Goal: Transaction & Acquisition: Purchase product/service

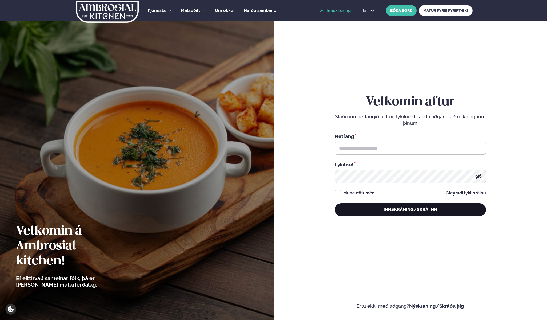
type input "**********"
click at [369, 208] on button "Innskráning/Skrá inn" at bounding box center [410, 209] width 151 height 13
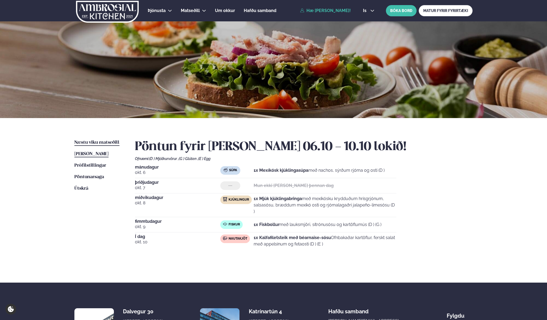
click at [97, 140] on link "Næstu [PERSON_NAME] matseðill Næsta vika" at bounding box center [96, 142] width 45 height 6
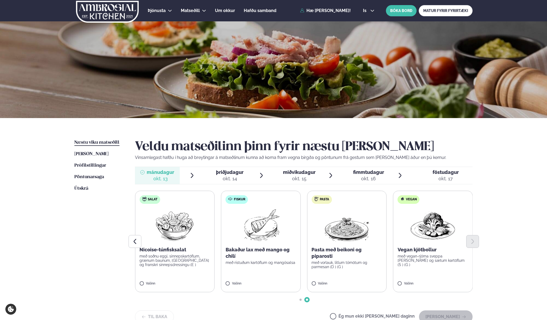
click at [228, 270] on label "Fiskur Bakaður lax með mango og chilí með ristuðum kartöflum og mangósalsa Vali…" at bounding box center [261, 240] width 80 height 101
click at [226, 287] on div "Valinn" at bounding box center [261, 284] width 71 height 6
click at [436, 316] on button "[PERSON_NAME]" at bounding box center [446, 316] width 54 height 13
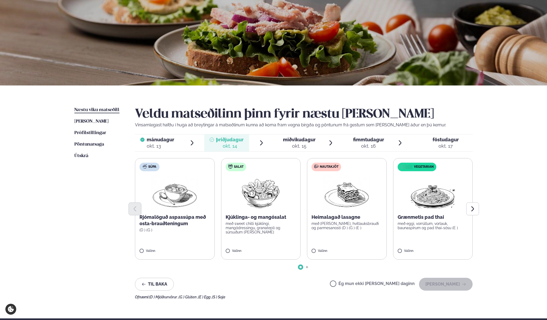
scroll to position [50, 0]
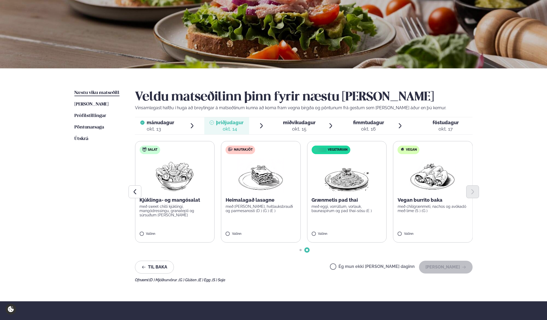
click at [244, 195] on div at bounding box center [304, 191] width 338 height 13
click at [236, 237] on div "Valinn" at bounding box center [261, 235] width 71 height 6
click at [236, 231] on label "Nautakjöt Heimalagað lasagne með basil pesto, hvítlauksbrauði og parmesanosti (…" at bounding box center [261, 191] width 80 height 101
click at [222, 234] on label "Nautakjöt Heimalagað lasagne með basil pesto, hvítlauksbrauði og parmesanosti (…" at bounding box center [261, 191] width 80 height 101
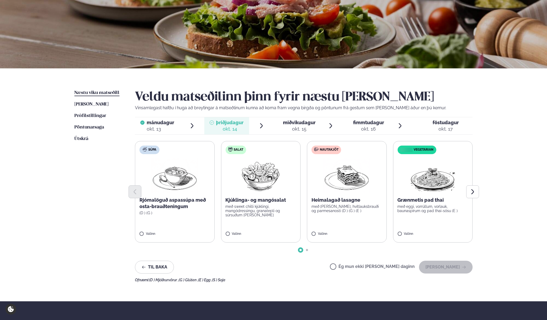
click at [322, 231] on label "Nautakjöt Heimalagað lasagne með basil pesto, hvítlauksbrauði og parmesanosti (…" at bounding box center [347, 191] width 80 height 101
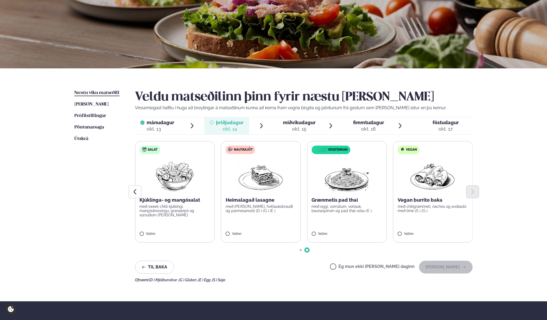
click at [240, 203] on p "Heimalagað lasagne" at bounding box center [261, 200] width 71 height 6
click at [231, 241] on label "Nautakjöt Heimalagað lasagne með basil pesto, hvítlauksbrauði og parmesanosti (…" at bounding box center [261, 191] width 80 height 101
click at [455, 269] on button "[PERSON_NAME]" at bounding box center [446, 266] width 54 height 13
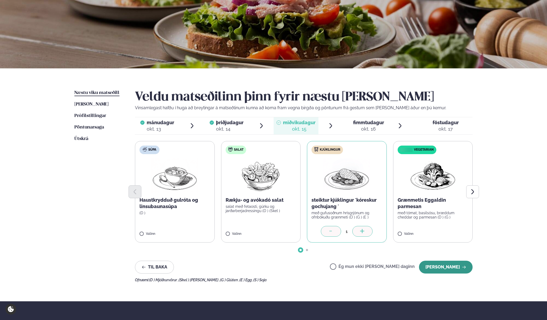
click at [441, 264] on button "[PERSON_NAME]" at bounding box center [446, 266] width 54 height 13
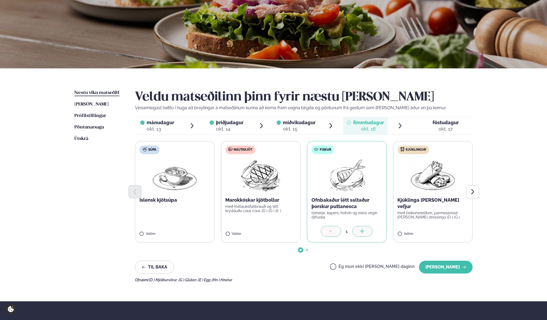
click at [336, 233] on div at bounding box center [331, 231] width 20 height 11
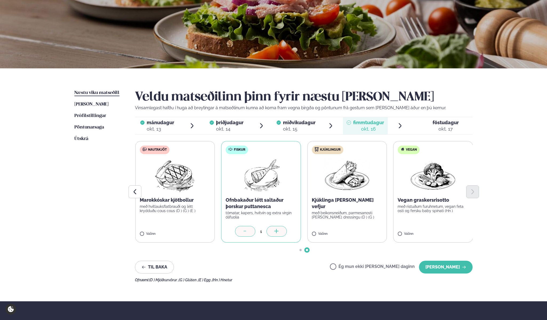
click at [249, 233] on div at bounding box center [245, 231] width 20 height 11
click at [244, 232] on icon at bounding box center [244, 231] width 5 height 5
click at [270, 230] on div at bounding box center [276, 231] width 20 height 11
click at [236, 231] on div at bounding box center [245, 231] width 20 height 11
click at [236, 231] on label "Fiskur Ofnbakaður létt saltaður þorskur puttanesca tómatar, kapers, hvítvín og …" at bounding box center [261, 191] width 80 height 101
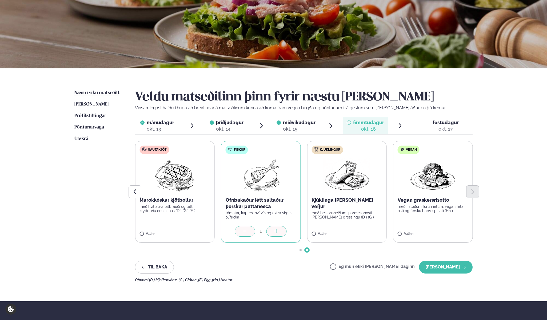
click at [236, 231] on div at bounding box center [245, 231] width 20 height 11
click at [453, 268] on button "[PERSON_NAME]" at bounding box center [446, 266] width 54 height 13
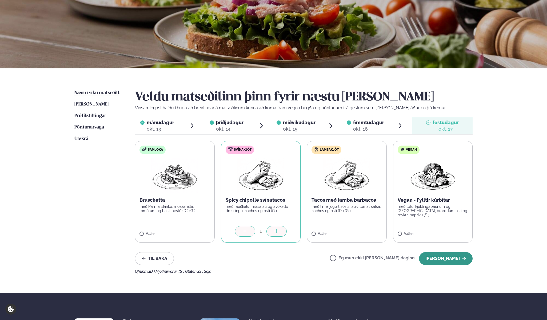
click at [447, 258] on button "[PERSON_NAME]" at bounding box center [446, 258] width 54 height 13
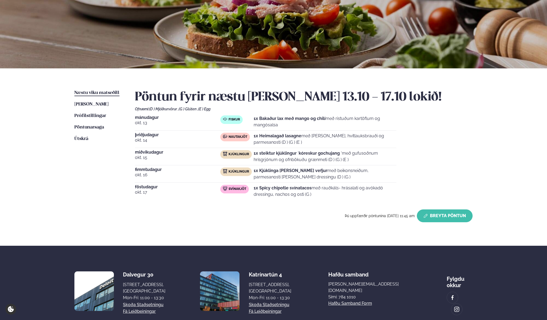
click at [434, 210] on button "Breyta Pöntun" at bounding box center [445, 215] width 56 height 13
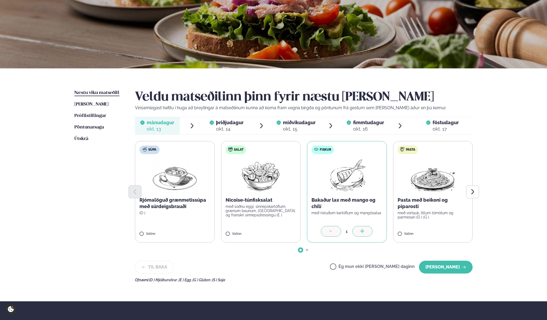
click at [427, 128] on div at bounding box center [428, 125] width 4 height 13
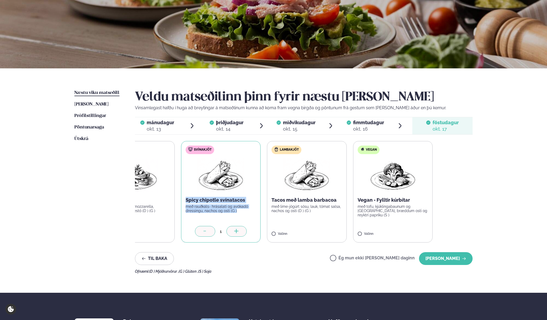
drag, startPoint x: 283, startPoint y: 213, endPoint x: 185, endPoint y: 201, distance: 99.4
click at [185, 201] on label "Svínakjöt Spicy chipotle svínatacos með rauðkáls- hrásalati og avókadó dressing…" at bounding box center [221, 191] width 80 height 101
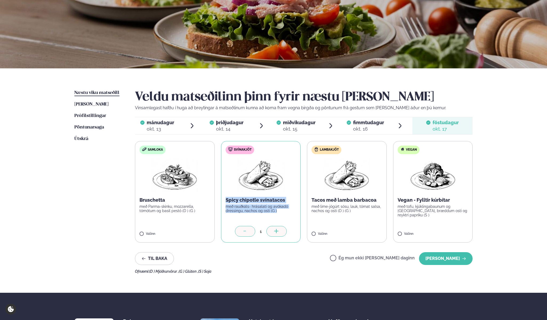
copy div "Spicy chipotle svínatacos með rauðkáls- hrásalati og avókadó dressingu, nachos …"
click at [203, 210] on p "með Parma-skinku, mozzarella, tómötum og basil pestó (D ) (G )" at bounding box center [176, 208] width 70 height 9
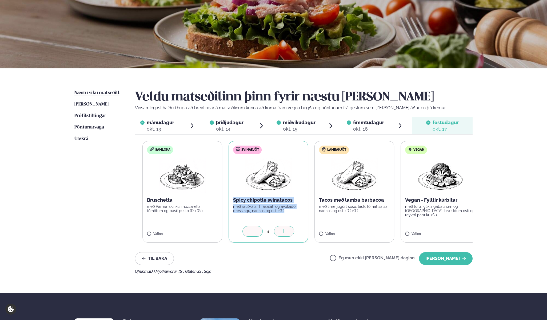
click at [155, 207] on div "Bruschetta með Parma-skinku, mozzarella, tómötum og basil pestó (D ) (G )" at bounding box center [182, 205] width 71 height 16
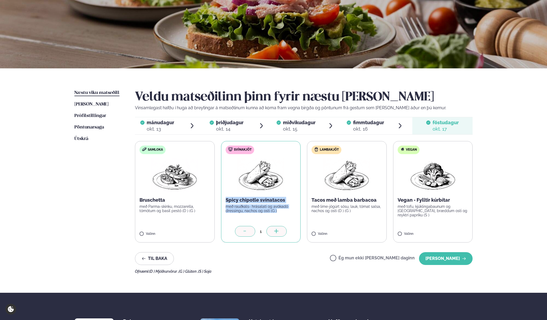
click at [148, 201] on p "Bruschetta" at bounding box center [175, 200] width 71 height 6
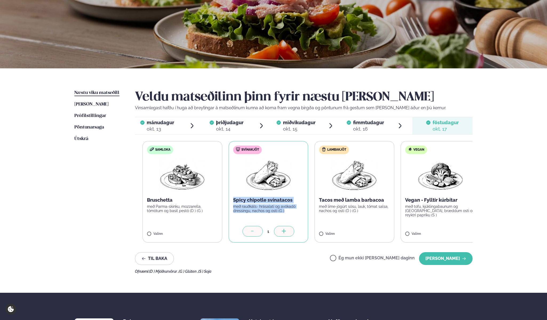
click at [162, 209] on div "Bruschetta með Parma-skinku, mozzarella, tómötum og basil pestó (D ) (G )" at bounding box center [182, 205] width 71 height 16
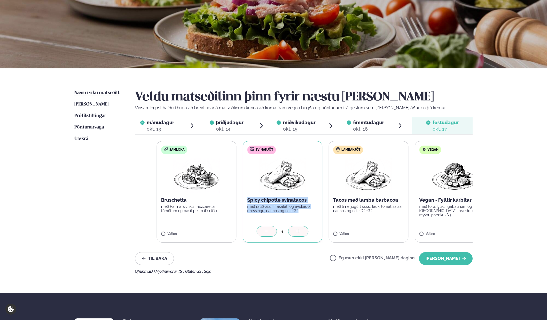
click at [276, 208] on div "Samloka Bruschetta með Parma-skinku, mozzarella, tómötum og basil pestó (D ) (G…" at bounding box center [326, 191] width 338 height 101
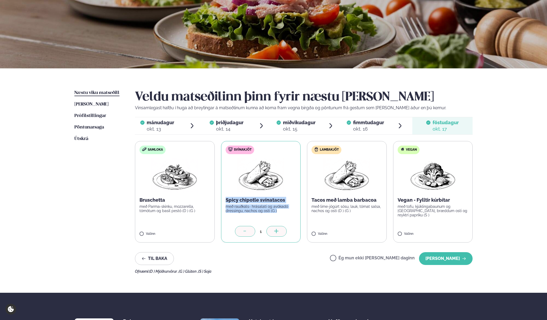
click at [255, 218] on label "Svínakjöt Spicy chipotle svínatacos með rauðkáls- hrásalati og avókadó dressing…" at bounding box center [261, 191] width 80 height 101
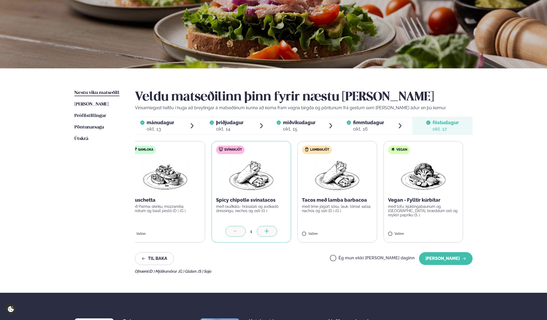
click at [173, 208] on p "með Parma-skinku, mozzarella, tómötum og basil pestó (D ) (G )" at bounding box center [165, 208] width 71 height 9
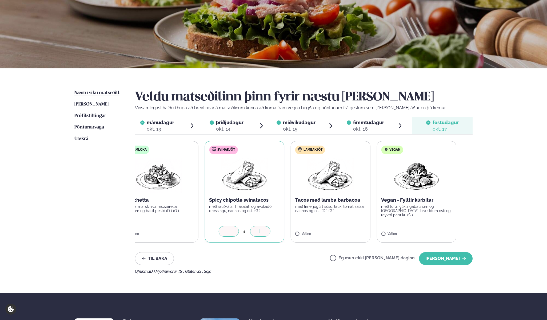
click at [143, 200] on div "Bruschetta með Parma-skinku, mozzarella, tómötum og basil pestó (D ) (G )" at bounding box center [158, 205] width 71 height 16
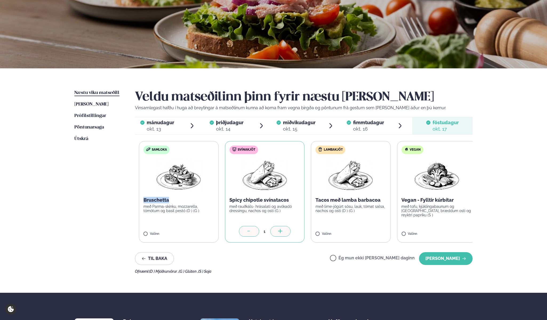
click at [152, 205] on div "Bruschetta með Parma-skinku, mozzarella, tómötum og basil pestó (D ) (G )" at bounding box center [179, 205] width 71 height 16
